Goal: Information Seeking & Learning: Find specific page/section

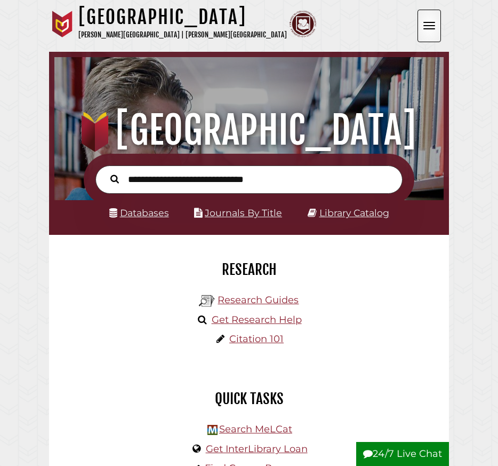
scroll to position [356, 384]
click at [142, 217] on link "Databases" at bounding box center [139, 212] width 60 height 11
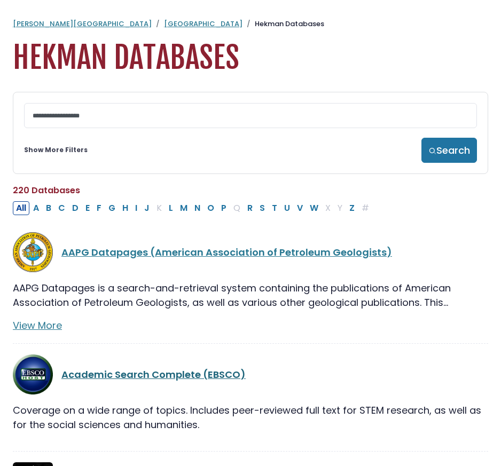
click at [151, 375] on link "Academic Search Complete (EBSCO)" at bounding box center [153, 374] width 184 height 13
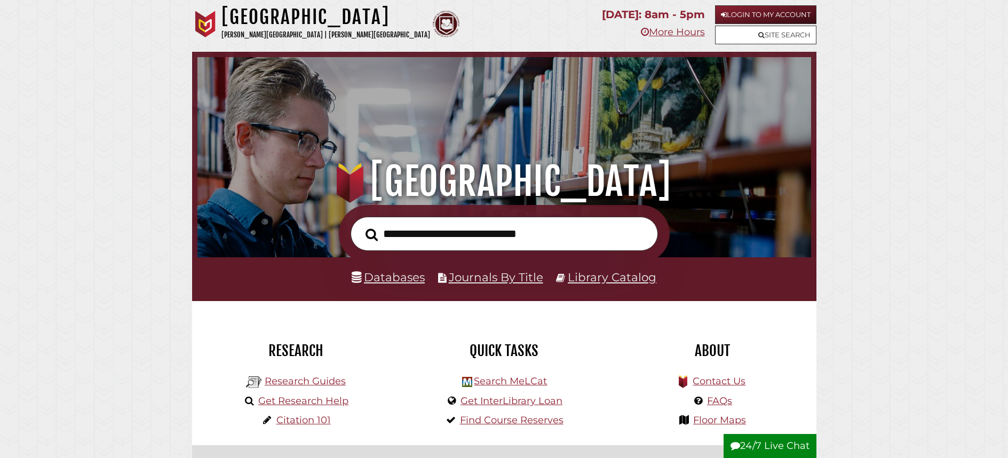
scroll to position [347, 608]
click at [528, 225] on input "text" at bounding box center [504, 234] width 307 height 35
type input "**********"
click at [360, 225] on button "Search" at bounding box center [371, 234] width 23 height 19
